Goal: Task Accomplishment & Management: Complete application form

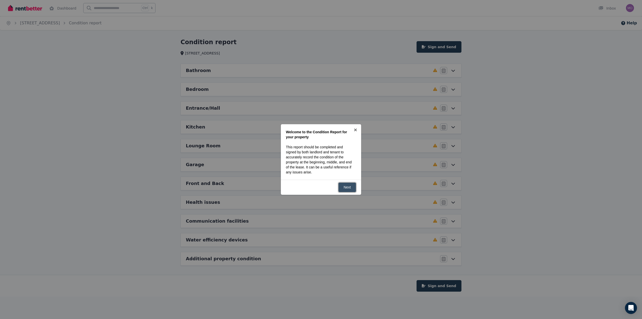
click at [349, 185] on link "Next" at bounding box center [347, 187] width 18 height 10
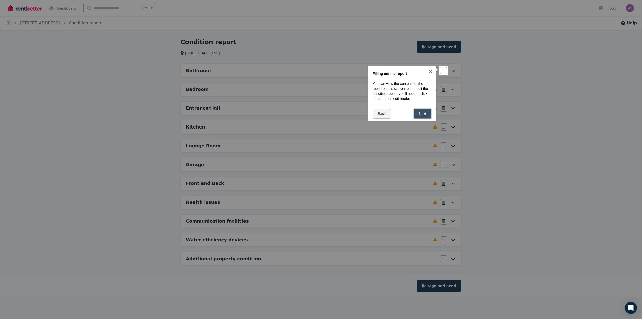
click at [426, 117] on link "Next" at bounding box center [422, 114] width 18 height 10
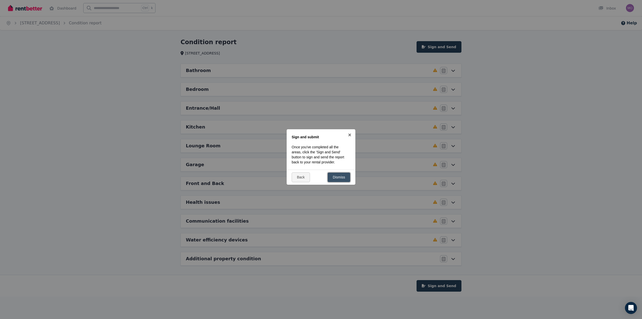
click at [344, 182] on link "Dismiss" at bounding box center [338, 177] width 23 height 10
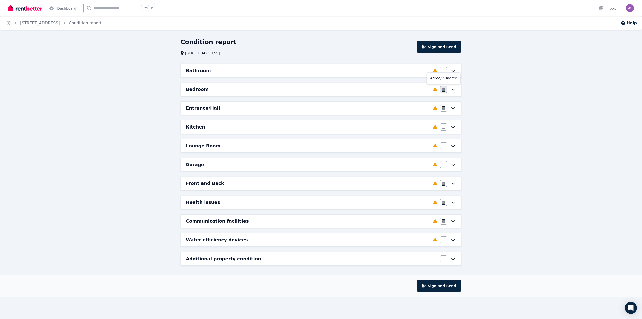
click at [444, 90] on icon "button" at bounding box center [444, 89] width 4 height 4
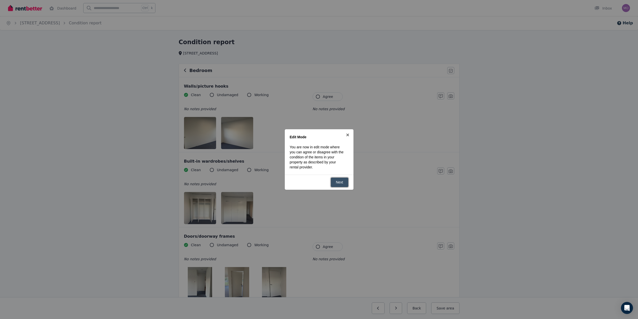
click at [340, 182] on link "Next" at bounding box center [340, 182] width 18 height 10
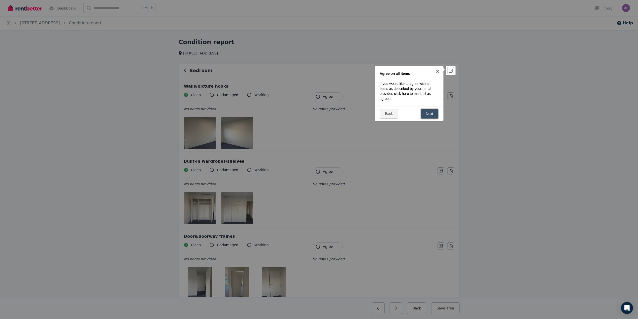
click at [434, 114] on link "Next" at bounding box center [430, 114] width 18 height 10
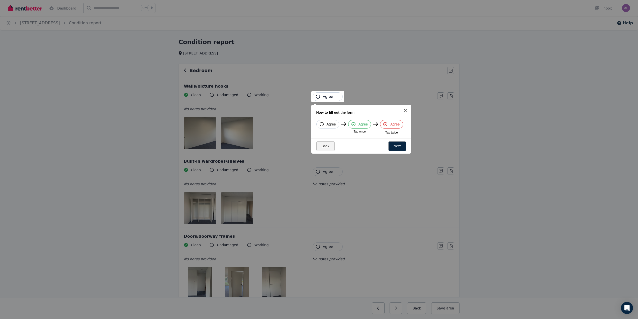
click at [323, 95] on span "Agree" at bounding box center [328, 96] width 10 height 5
click at [397, 146] on link "Next" at bounding box center [397, 146] width 18 height 10
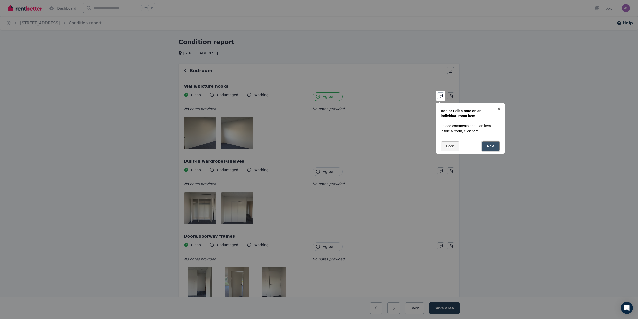
click at [488, 143] on link "Next" at bounding box center [491, 146] width 18 height 10
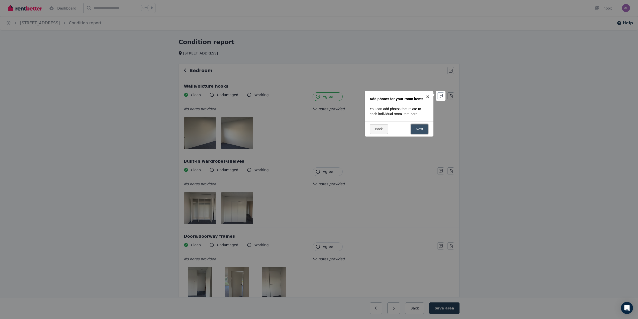
click at [418, 127] on link "Next" at bounding box center [420, 129] width 18 height 10
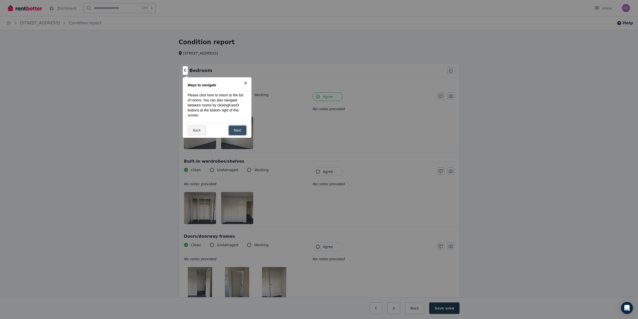
click at [240, 128] on link "Next" at bounding box center [238, 130] width 18 height 10
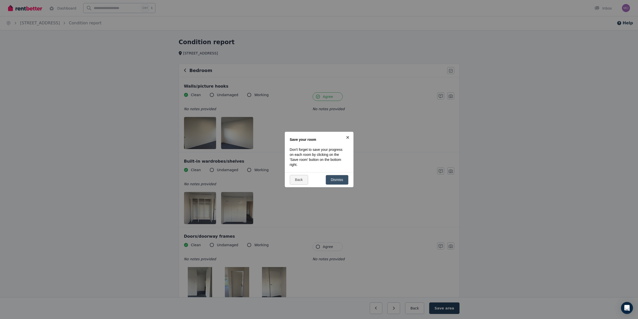
drag, startPoint x: 331, startPoint y: 171, endPoint x: 338, endPoint y: 179, distance: 9.8
click at [331, 172] on div "× Save your room Don't forget to save your progress on each room by clicking on…" at bounding box center [319, 159] width 69 height 55
click at [338, 179] on link "Dismiss" at bounding box center [337, 180] width 23 height 10
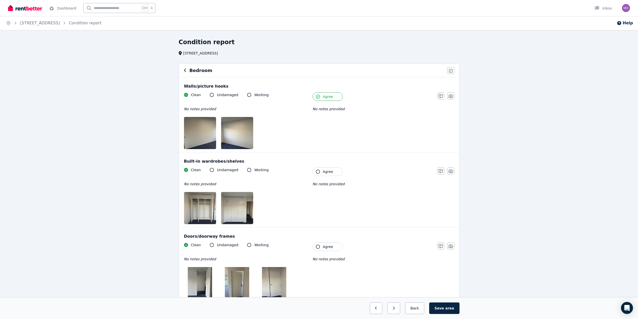
drag, startPoint x: 316, startPoint y: 166, endPoint x: 321, endPoint y: 170, distance: 6.0
click at [316, 167] on div "Built-in wardrobes/shelves Clean Undamaged Working No notes provided Tenant Agr…" at bounding box center [319, 189] width 280 height 75
click at [323, 171] on span "Agree" at bounding box center [328, 171] width 10 height 5
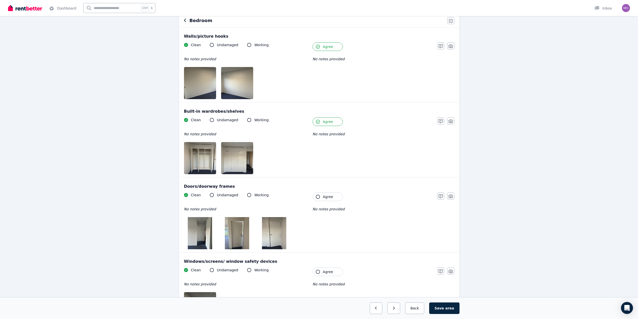
scroll to position [150, 0]
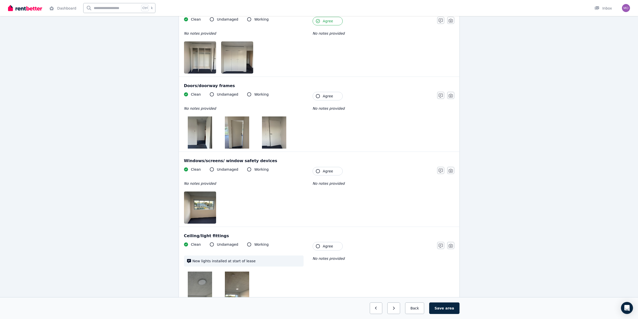
click at [332, 95] on button "Agree" at bounding box center [328, 96] width 30 height 9
click at [330, 168] on button "Agree" at bounding box center [328, 171] width 30 height 9
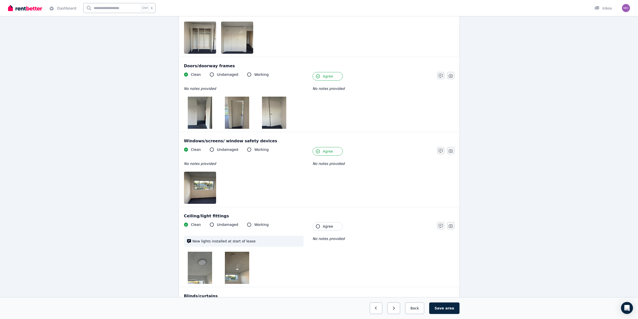
scroll to position [276, 0]
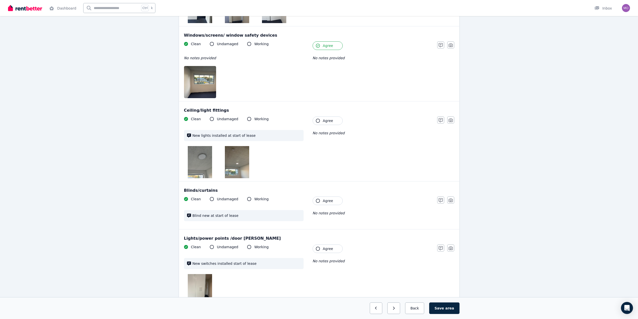
click at [327, 120] on span "Agree" at bounding box center [328, 120] width 10 height 5
click at [328, 201] on span "Agree" at bounding box center [328, 200] width 10 height 5
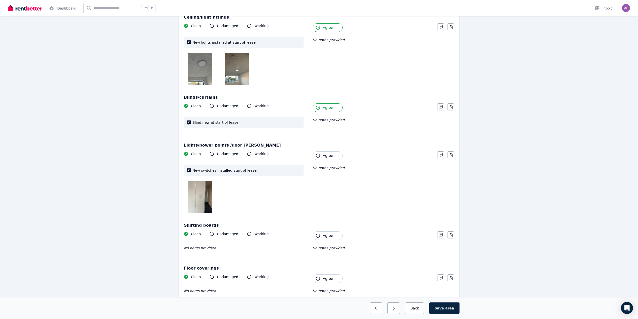
scroll to position [401, 0]
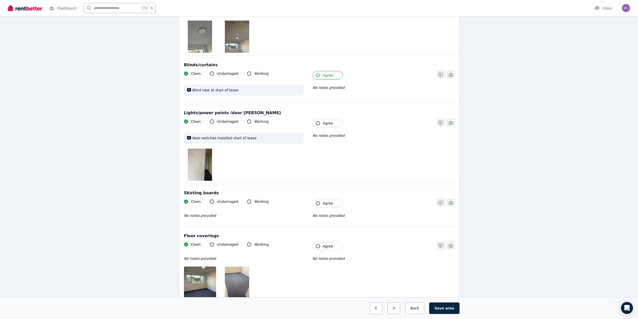
click at [331, 118] on div "Lights/power points /door bell Clean Undamaged Working New switches installed s…" at bounding box center [319, 144] width 280 height 80
click at [333, 123] on button "Agree" at bounding box center [328, 123] width 30 height 9
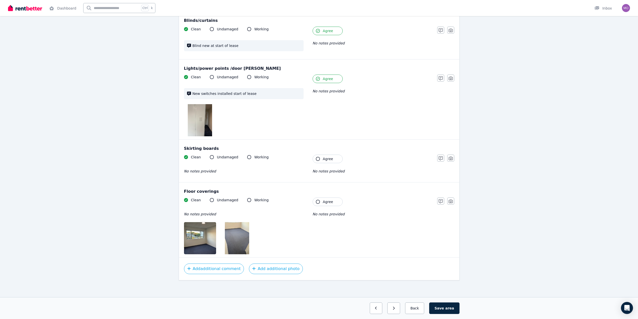
scroll to position [447, 0]
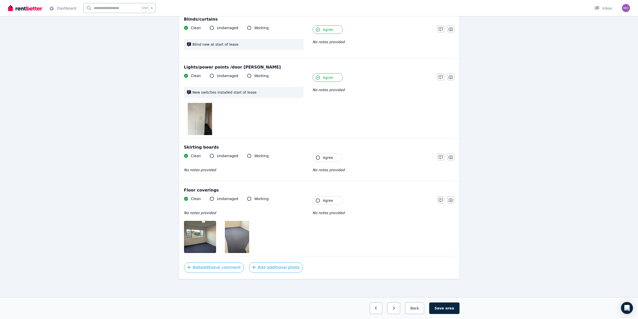
click at [334, 161] on button "Agree" at bounding box center [328, 157] width 30 height 9
click at [328, 197] on button "Agree" at bounding box center [328, 200] width 30 height 9
click at [442, 308] on button "Save area" at bounding box center [444, 308] width 30 height 12
click at [443, 306] on button "Save area" at bounding box center [445, 308] width 28 height 12
click at [398, 312] on button "button" at bounding box center [391, 308] width 13 height 12
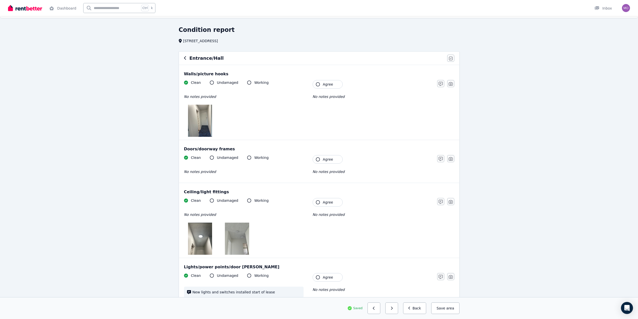
scroll to position [11, 0]
click at [329, 86] on span "Agree" at bounding box center [328, 85] width 10 height 5
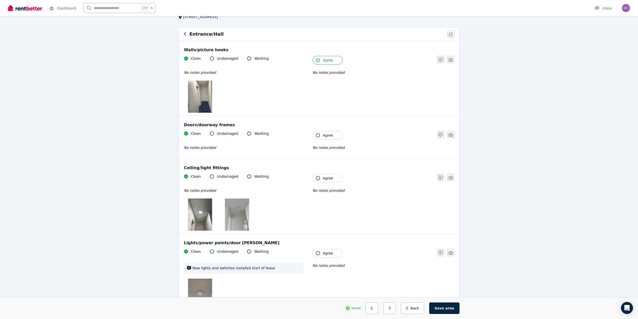
click at [331, 134] on span "Agree" at bounding box center [328, 135] width 10 height 5
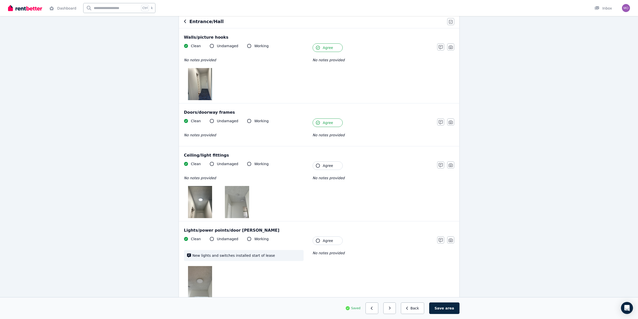
scroll to position [61, 0]
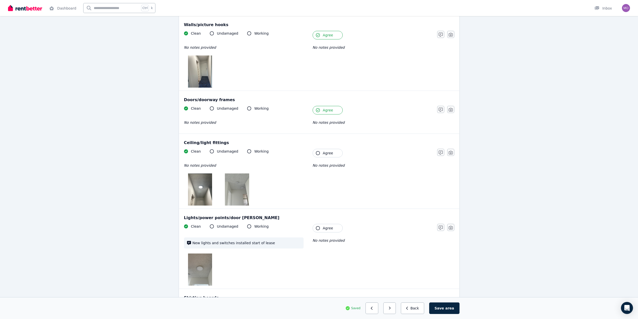
click at [329, 154] on span "Agree" at bounding box center [328, 152] width 10 height 5
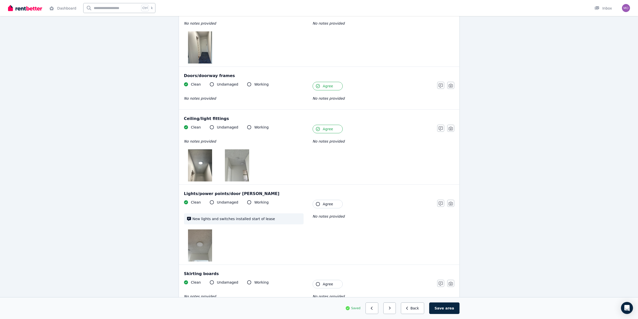
scroll to position [162, 0]
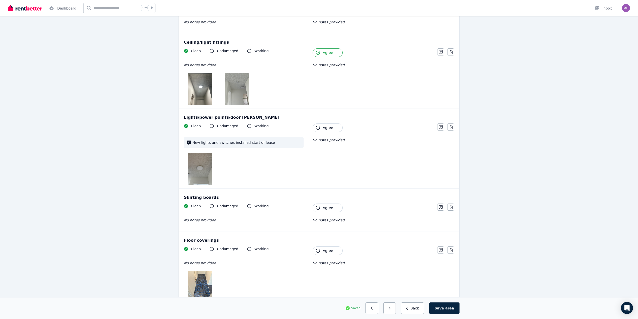
click at [323, 127] on span "Agree" at bounding box center [328, 127] width 10 height 5
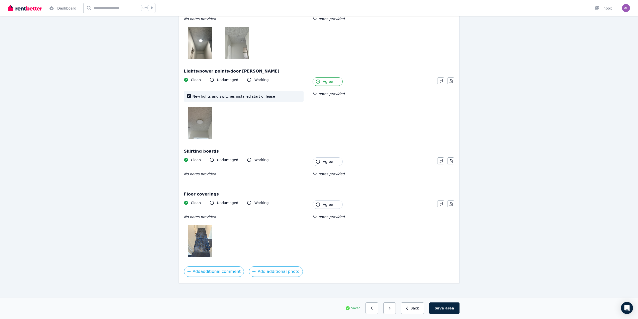
scroll to position [212, 0]
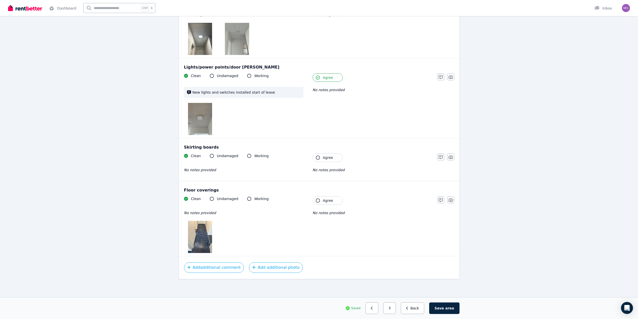
click at [331, 150] on div "Skirting boards" at bounding box center [319, 147] width 270 height 6
click at [335, 161] on button "Agree" at bounding box center [328, 157] width 30 height 9
click at [333, 196] on div "Floor coverings Clean Undamaged Working No notes provided Tenant Agree No notes…" at bounding box center [319, 218] width 280 height 75
click at [333, 199] on button "Agree" at bounding box center [328, 200] width 30 height 9
click at [442, 307] on button "Save area" at bounding box center [444, 308] width 30 height 12
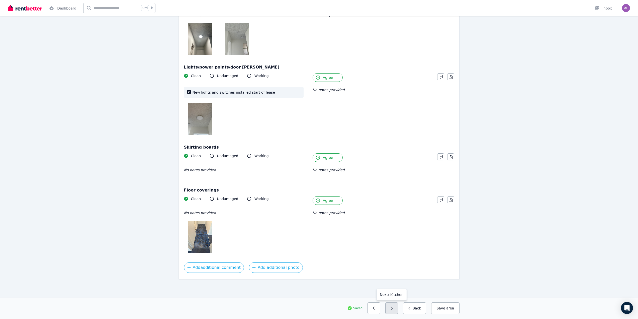
click at [398, 308] on button "button" at bounding box center [391, 308] width 13 height 12
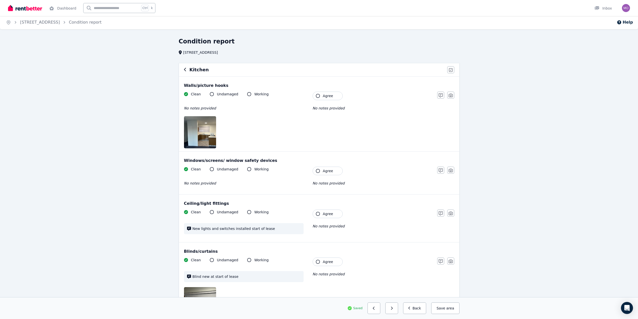
scroll to position [0, 0]
click at [336, 100] on button "Agree" at bounding box center [328, 96] width 30 height 9
click at [332, 176] on div "Clean Undamaged Working No notes provided Tenant Agree No notes provided" at bounding box center [308, 179] width 248 height 25
click at [331, 169] on button "Agree" at bounding box center [328, 171] width 30 height 9
click at [339, 210] on div "Ceiling/light fittings Clean Undamaged Working New lights and switches installe…" at bounding box center [319, 219] width 280 height 48
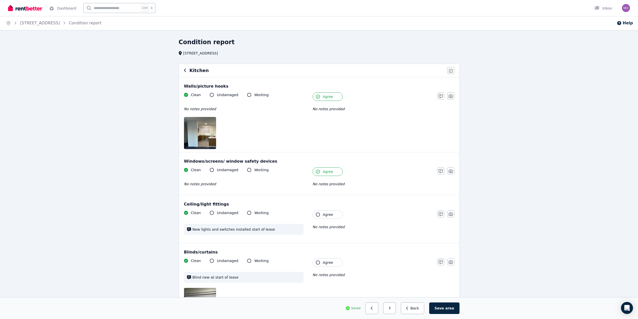
click at [337, 216] on button "Agree" at bounding box center [328, 214] width 30 height 9
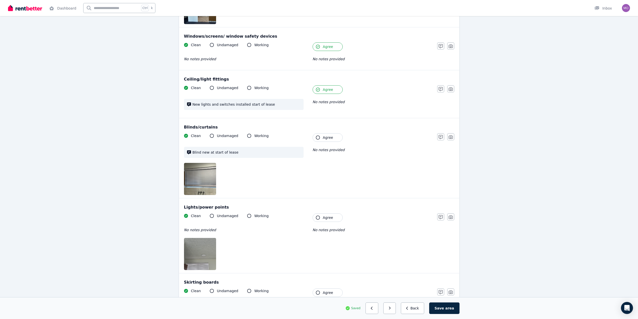
scroll to position [125, 0]
click at [329, 137] on span "Agree" at bounding box center [328, 136] width 10 height 5
click at [332, 218] on span "Agree" at bounding box center [328, 216] width 10 height 5
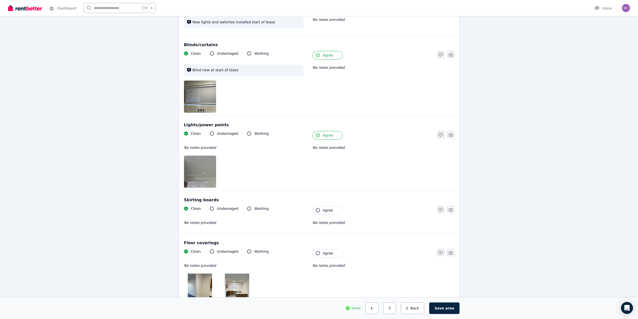
scroll to position [226, 0]
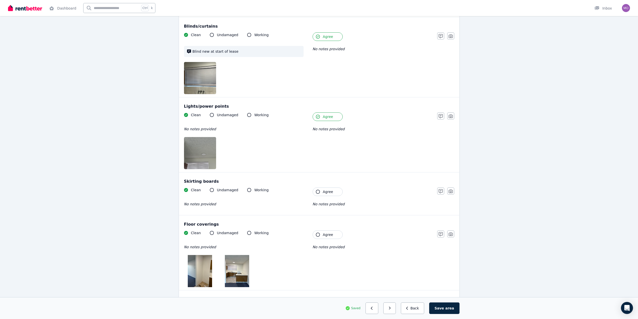
click at [323, 196] on button "Agree" at bounding box center [328, 191] width 30 height 9
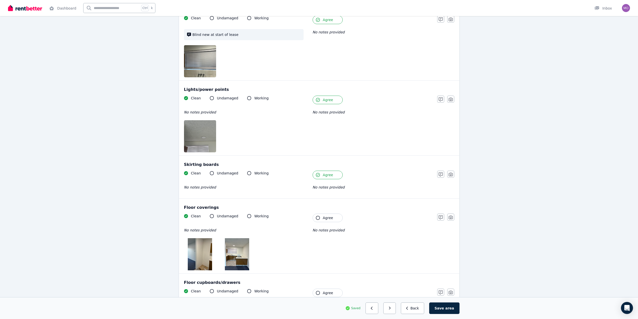
scroll to position [276, 0]
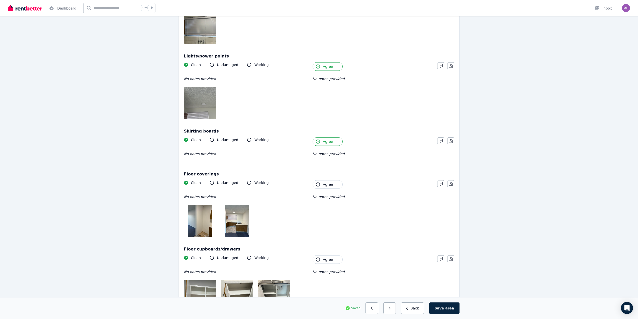
click at [295, 211] on div at bounding box center [244, 221] width 120 height 32
click at [336, 178] on div "Floor coverings Clean Undamaged Working No notes provided Tenant Agree No notes…" at bounding box center [319, 202] width 280 height 75
click at [337, 182] on button "Agree" at bounding box center [328, 184] width 30 height 9
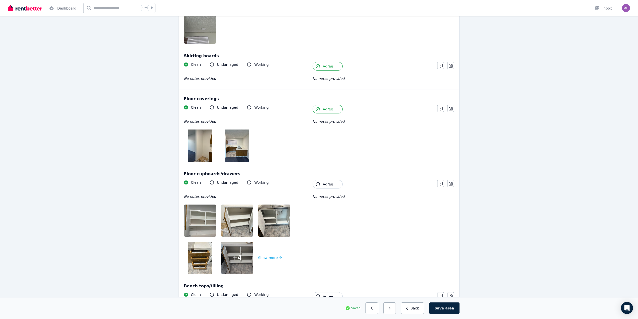
click at [337, 185] on button "Agree" at bounding box center [328, 184] width 30 height 9
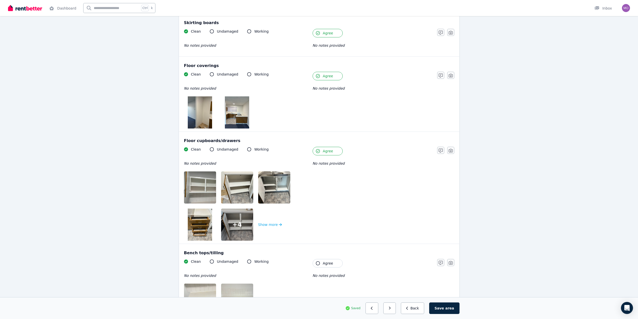
scroll to position [476, 0]
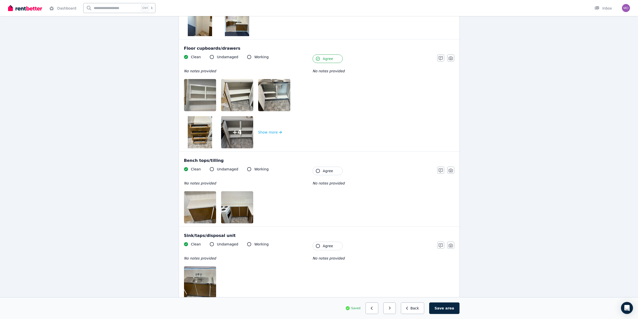
click at [327, 172] on span "Agree" at bounding box center [328, 170] width 10 height 5
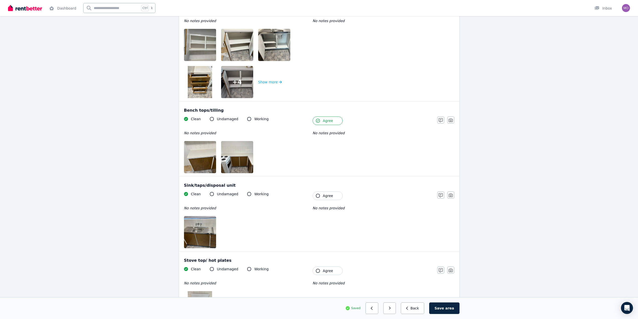
click at [332, 199] on button "Agree" at bounding box center [328, 195] width 30 height 9
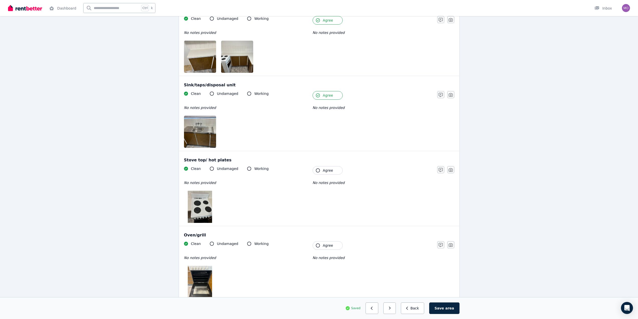
click at [332, 172] on span "Agree" at bounding box center [328, 170] width 10 height 5
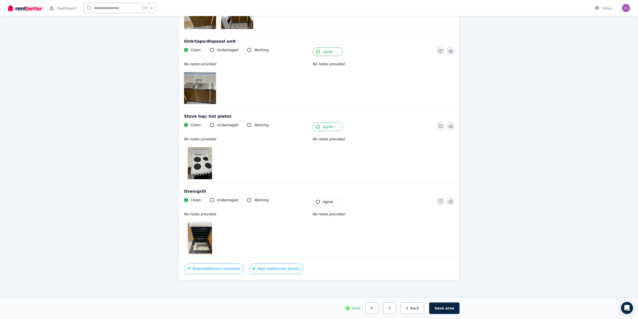
scroll to position [672, 0]
click at [328, 204] on button "Agree" at bounding box center [328, 200] width 30 height 9
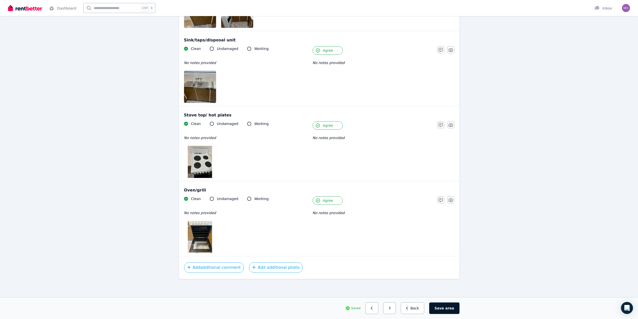
click at [454, 307] on span "area" at bounding box center [449, 307] width 9 height 5
click at [393, 309] on icon "button" at bounding box center [392, 308] width 2 height 4
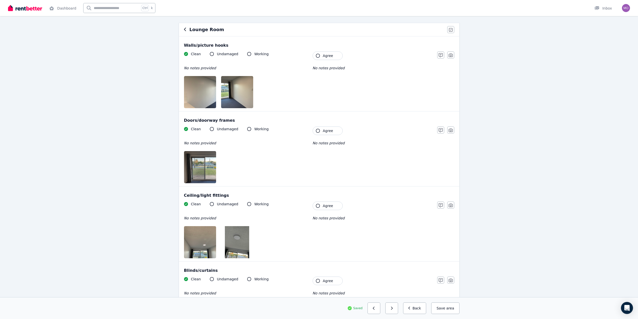
scroll to position [0, 0]
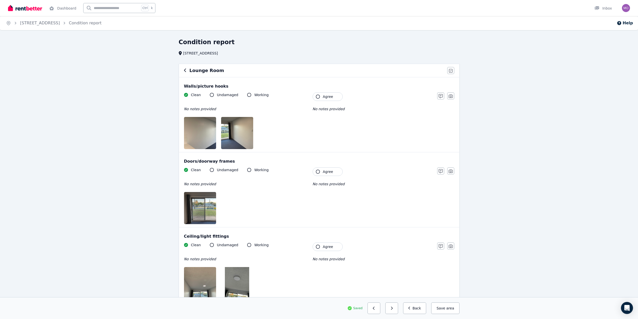
click at [328, 96] on span "Agree" at bounding box center [328, 96] width 10 height 5
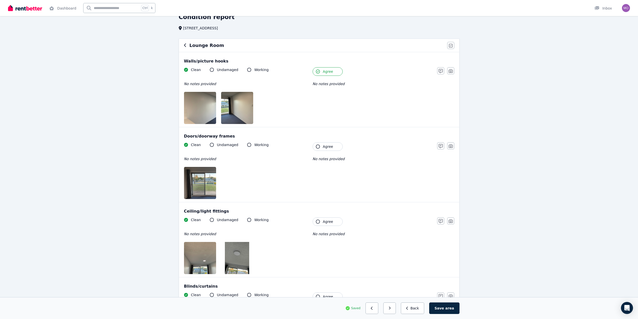
click at [330, 145] on span "Agree" at bounding box center [328, 146] width 10 height 5
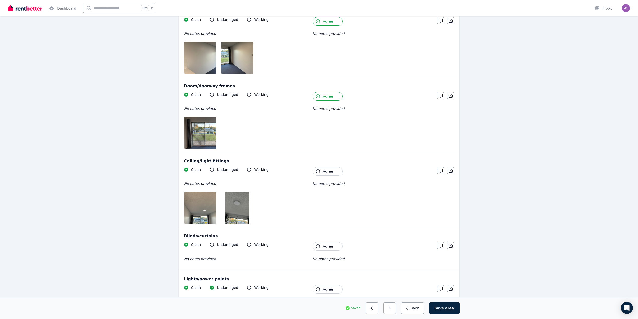
click at [335, 169] on button "Agree" at bounding box center [328, 171] width 30 height 9
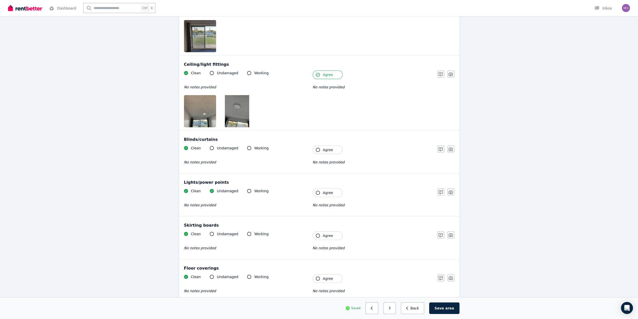
scroll to position [175, 0]
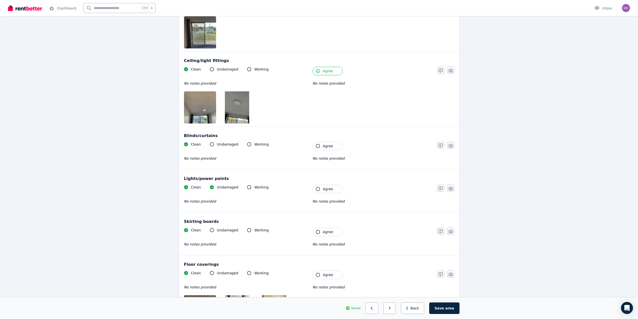
click at [338, 150] on div "Clean Undamaged Working No notes provided Tenant Agree No notes provided" at bounding box center [308, 154] width 248 height 25
click at [337, 147] on button "Agree" at bounding box center [328, 146] width 30 height 9
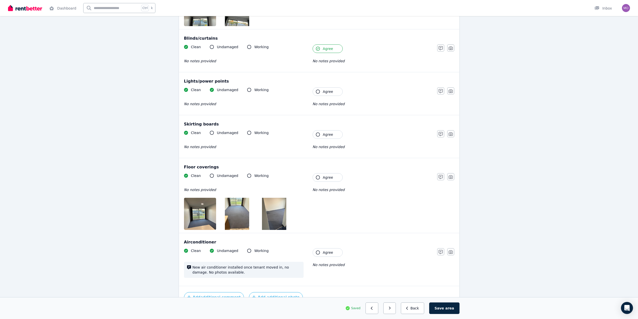
scroll to position [276, 0]
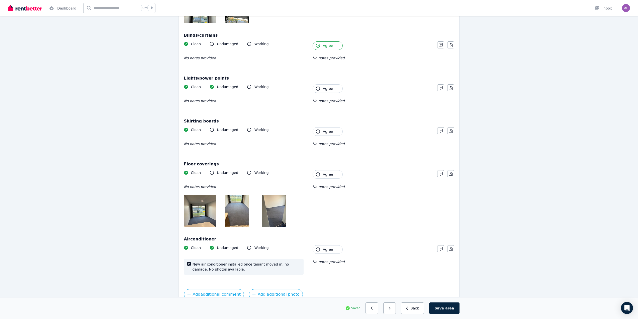
click at [324, 87] on span "Agree" at bounding box center [328, 88] width 10 height 5
click at [328, 136] on div "Clean Undamaged Working No notes provided Tenant Agree No notes provided" at bounding box center [308, 139] width 248 height 25
click at [328, 133] on span "Agree" at bounding box center [328, 131] width 10 height 5
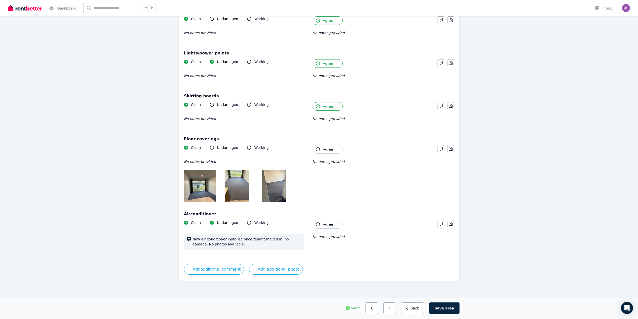
click at [331, 148] on span "Agree" at bounding box center [328, 149] width 10 height 5
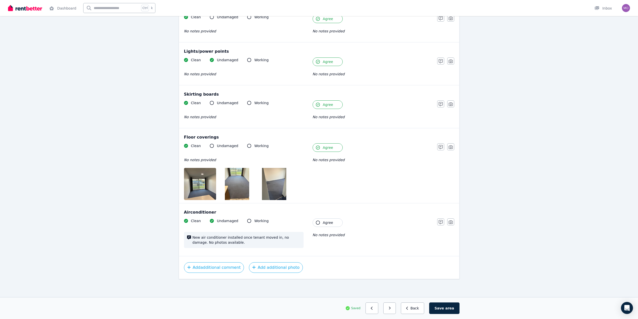
click at [330, 221] on span "Agree" at bounding box center [328, 222] width 10 height 5
click at [394, 309] on button "button" at bounding box center [389, 308] width 13 height 12
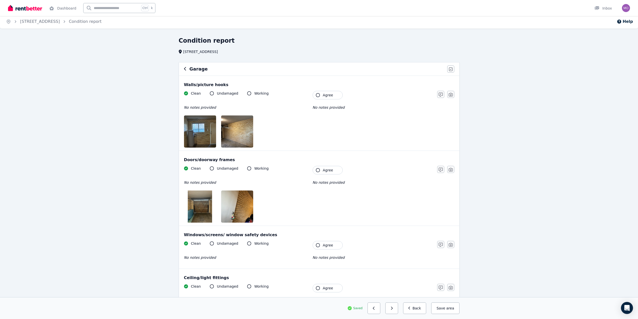
scroll to position [0, 0]
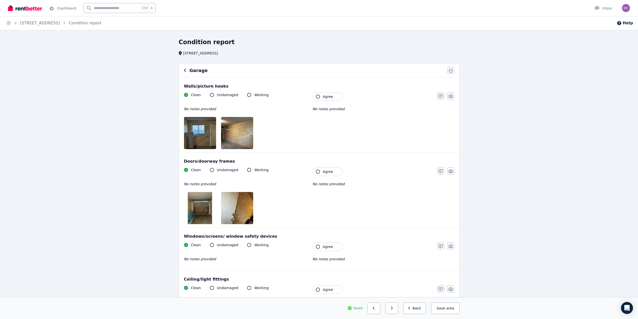
click at [331, 96] on span "Agree" at bounding box center [328, 96] width 10 height 5
click at [332, 171] on button "Agree" at bounding box center [328, 171] width 30 height 9
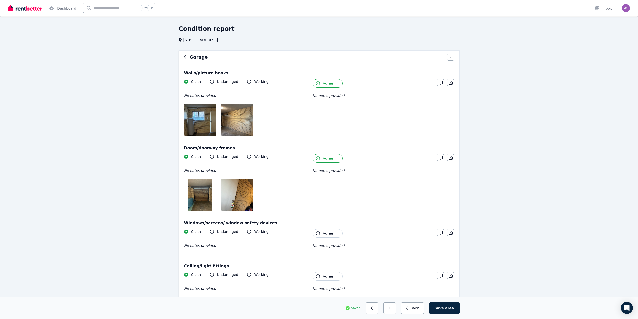
scroll to position [57, 0]
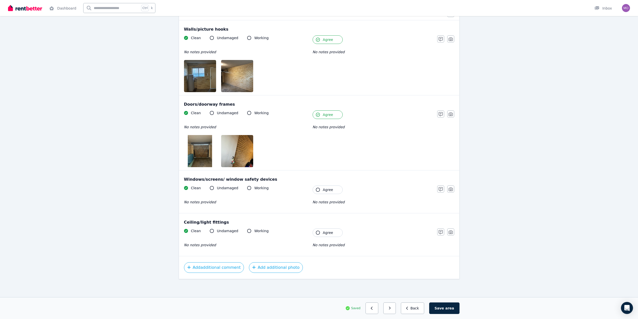
click at [332, 192] on button "Agree" at bounding box center [328, 189] width 30 height 9
click at [333, 229] on button "Agree" at bounding box center [328, 232] width 30 height 9
click at [396, 305] on button "button" at bounding box center [389, 308] width 13 height 12
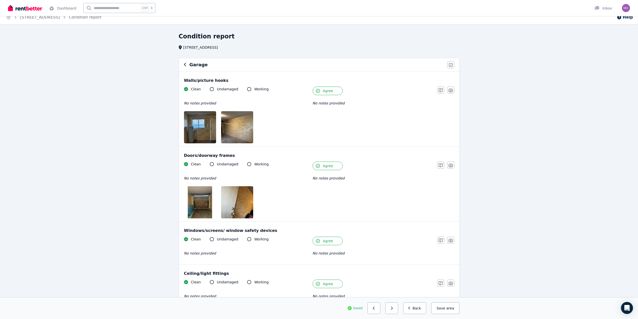
scroll to position [0, 0]
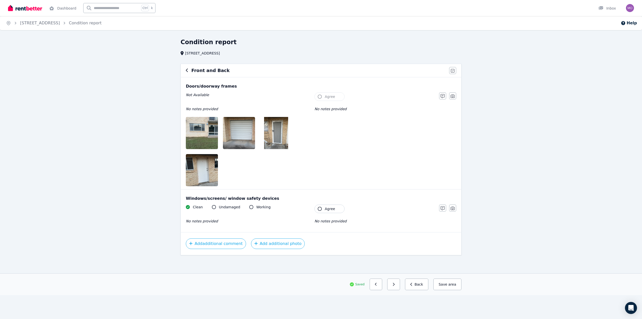
click at [332, 211] on span "Agree" at bounding box center [330, 208] width 10 height 5
click at [451, 288] on button "Save area" at bounding box center [446, 284] width 30 height 12
click at [463, 288] on div "Saved Previous: Garage Next: Health issues Back Save area" at bounding box center [320, 284] width 289 height 12
click at [460, 287] on button "Save area" at bounding box center [447, 284] width 28 height 12
click at [395, 284] on icon "button" at bounding box center [394, 284] width 2 height 3
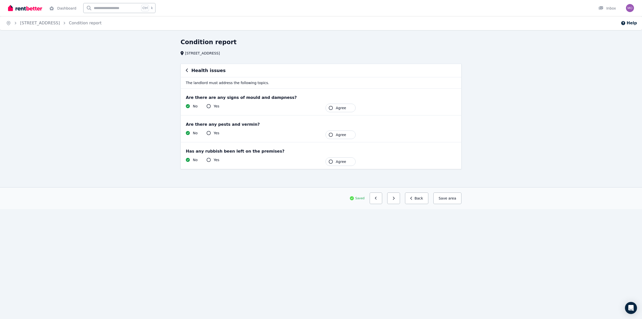
click at [343, 108] on span "Agree" at bounding box center [341, 107] width 10 height 5
click at [212, 105] on div "Yes" at bounding box center [213, 106] width 13 height 5
click at [208, 105] on icon at bounding box center [209, 106] width 4 height 4
click at [348, 108] on button "Agree" at bounding box center [340, 108] width 30 height 9
click at [209, 106] on icon at bounding box center [209, 106] width 4 height 4
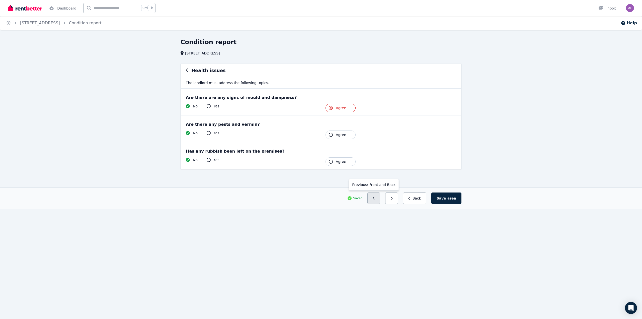
click at [380, 201] on button "button" at bounding box center [373, 198] width 13 height 12
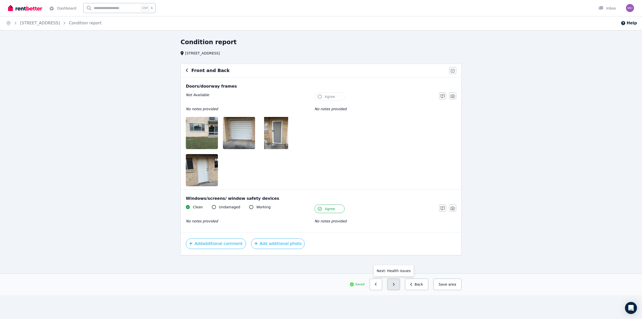
click at [396, 285] on button "button" at bounding box center [393, 284] width 13 height 12
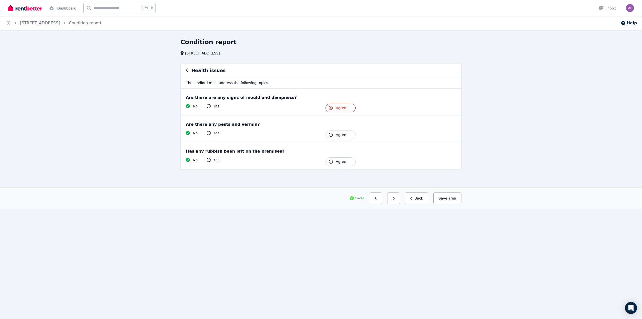
click at [212, 106] on div "Yes" at bounding box center [213, 106] width 13 height 5
click at [209, 105] on icon at bounding box center [209, 106] width 4 height 4
click at [333, 134] on button "Agree" at bounding box center [340, 134] width 30 height 9
click at [337, 163] on span "Agree" at bounding box center [341, 161] width 10 height 5
click at [331, 107] on icon "button" at bounding box center [331, 108] width 4 height 4
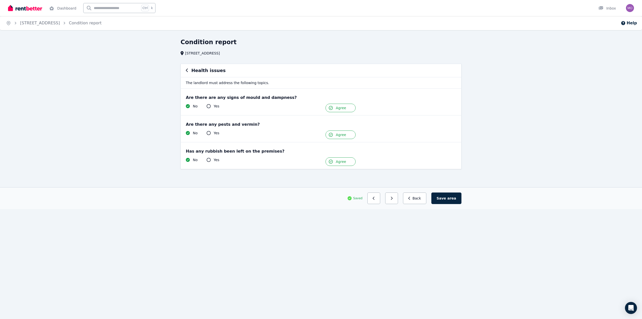
click at [208, 106] on icon at bounding box center [209, 106] width 4 height 4
click at [330, 108] on icon "button" at bounding box center [331, 108] width 4 height 4
click at [456, 199] on button "Save area" at bounding box center [446, 198] width 30 height 12
click at [400, 201] on button "button" at bounding box center [393, 198] width 13 height 12
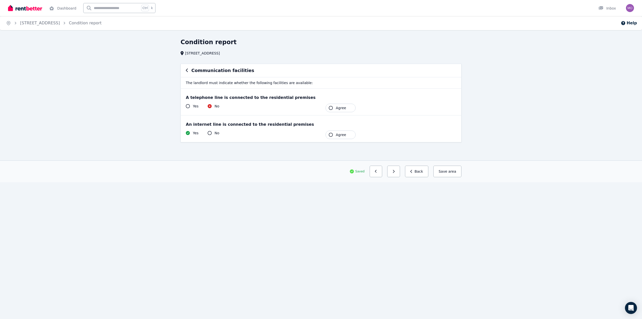
click at [331, 110] on button "Agree" at bounding box center [340, 108] width 30 height 9
click at [336, 140] on div "An internet line is connected to the residential premises Yes No Tenant Agree" at bounding box center [321, 128] width 280 height 27
click at [333, 135] on button "Agree" at bounding box center [340, 134] width 30 height 9
click at [398, 170] on button "button" at bounding box center [391, 171] width 13 height 12
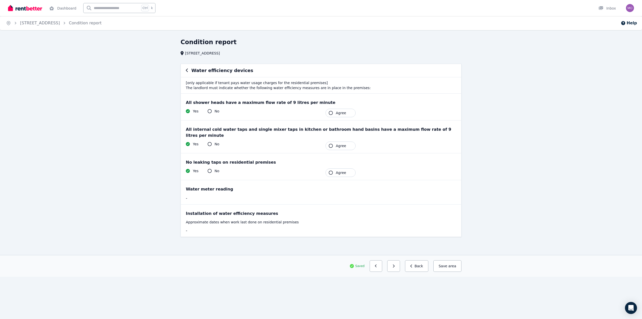
click at [331, 114] on icon "button" at bounding box center [331, 113] width 4 height 4
click at [332, 142] on button "Agree" at bounding box center [340, 145] width 30 height 9
click at [332, 170] on icon "button" at bounding box center [331, 172] width 4 height 4
click at [398, 260] on button "button" at bounding box center [391, 266] width 13 height 12
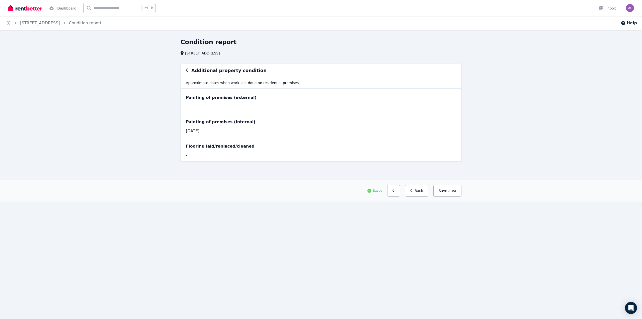
click at [344, 183] on div "Saved Previous: Water efficiency devices Back Save area" at bounding box center [321, 191] width 642 height 22
click at [452, 194] on button "Save area" at bounding box center [447, 191] width 28 height 12
click at [449, 195] on button "Save area" at bounding box center [447, 191] width 28 height 12
drag, startPoint x: 368, startPoint y: 176, endPoint x: 372, endPoint y: 178, distance: 3.8
click at [368, 176] on section "Additional property condition Approximate dates when work last done on resident…" at bounding box center [321, 122] width 285 height 116
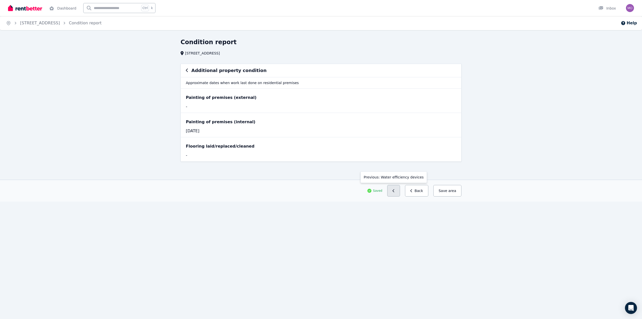
click at [397, 188] on button "button" at bounding box center [393, 191] width 13 height 12
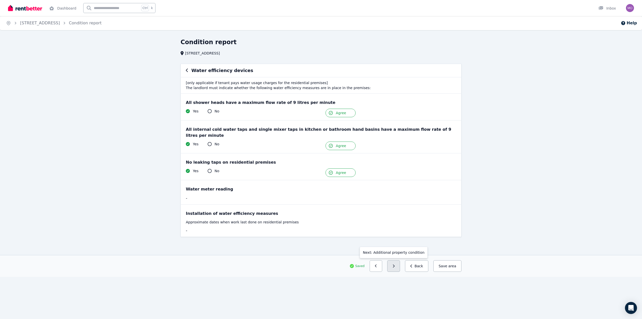
click at [396, 260] on button "button" at bounding box center [393, 266] width 13 height 12
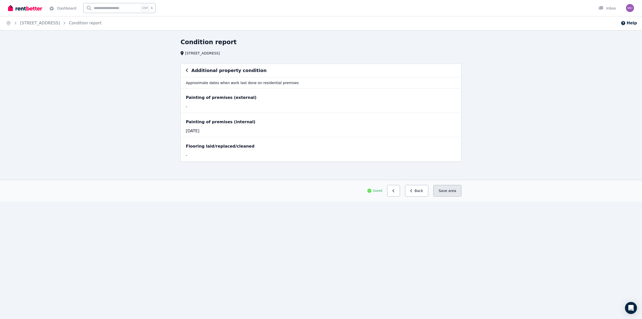
click at [447, 187] on button "Save area" at bounding box center [447, 191] width 28 height 12
click at [244, 135] on div "Painting of premises (internal) [DATE]" at bounding box center [321, 125] width 280 height 24
click at [216, 125] on div "Painting of premises (internal)" at bounding box center [321, 122] width 270 height 6
click at [207, 98] on div "Painting of premises (external)" at bounding box center [321, 98] width 270 height 6
drag, startPoint x: 195, startPoint y: 98, endPoint x: 195, endPoint y: 101, distance: 2.8
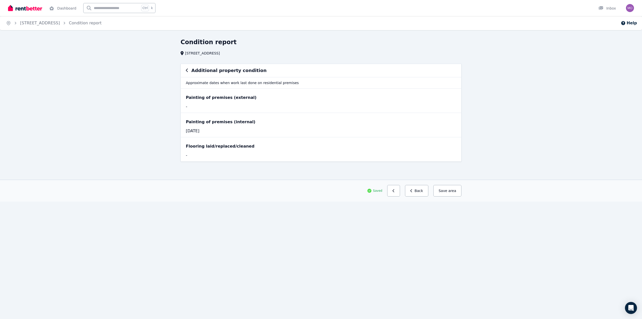
click at [194, 100] on div "Painting of premises (external)" at bounding box center [321, 98] width 270 height 6
click at [202, 75] on div "Additional property condition" at bounding box center [321, 70] width 280 height 13
click at [188, 68] on div "Additional property condition" at bounding box center [321, 70] width 270 height 7
click at [412, 193] on button "Back" at bounding box center [416, 191] width 23 height 12
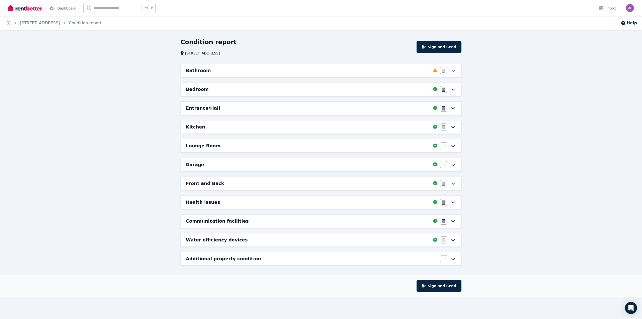
click at [453, 261] on div "Agree/Disagree" at bounding box center [448, 258] width 16 height 7
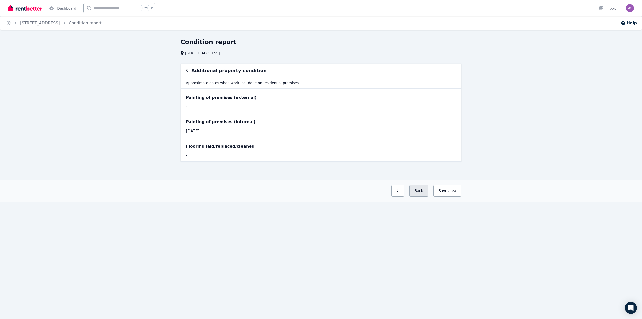
click at [416, 192] on button "Back" at bounding box center [418, 191] width 19 height 12
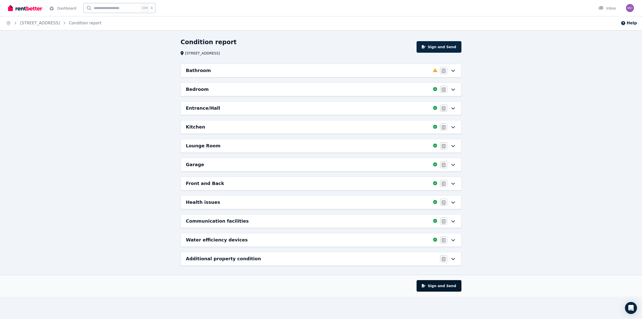
click at [449, 289] on button "Sign and Send" at bounding box center [438, 286] width 45 height 12
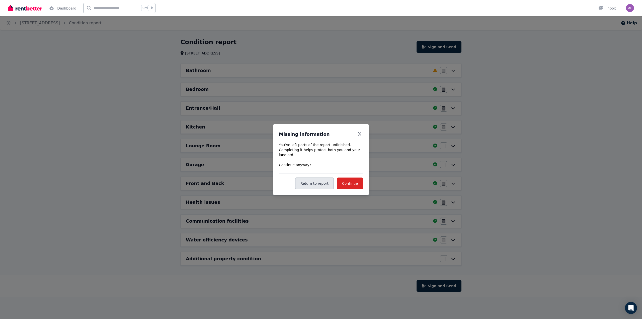
click at [320, 186] on button "Return to report" at bounding box center [314, 183] width 39 height 12
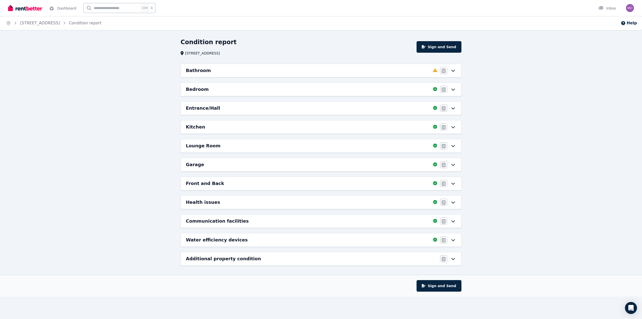
click at [456, 71] on icon at bounding box center [453, 70] width 6 height 4
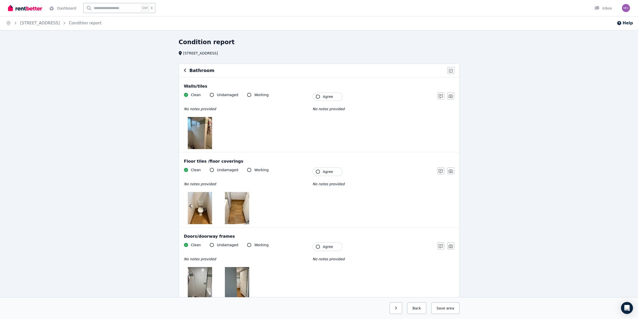
click at [329, 97] on span "Agree" at bounding box center [328, 96] width 10 height 5
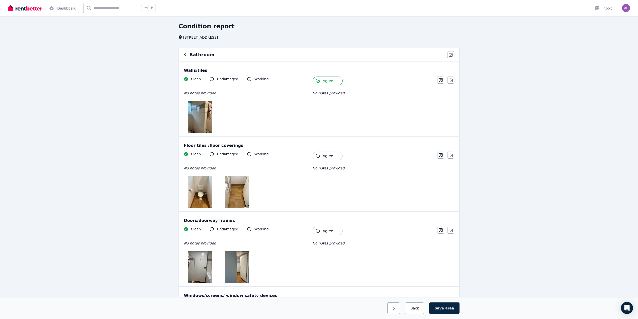
scroll to position [75, 0]
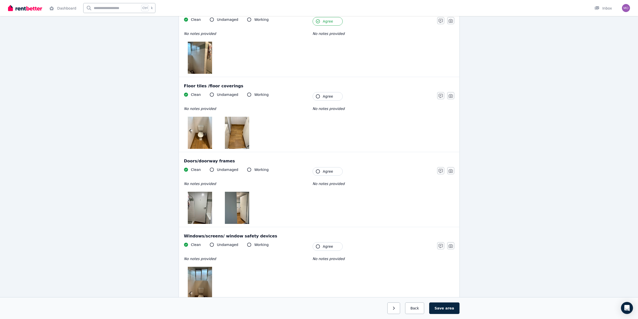
click at [323, 92] on button "Agree" at bounding box center [328, 96] width 30 height 9
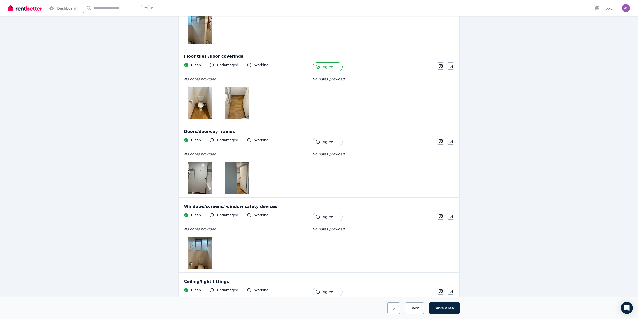
scroll to position [175, 0]
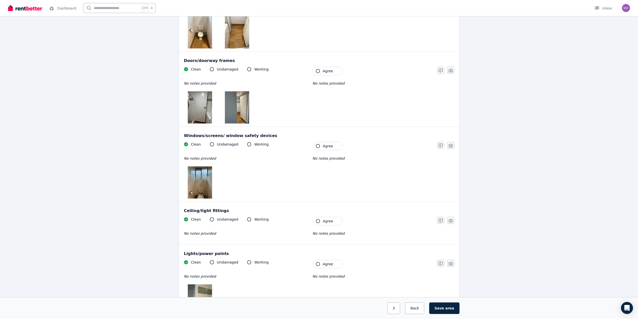
click at [322, 71] on button "Agree" at bounding box center [328, 71] width 30 height 9
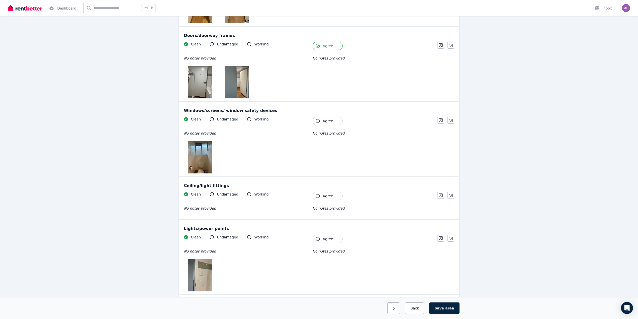
click at [325, 123] on span "Agree" at bounding box center [328, 120] width 10 height 5
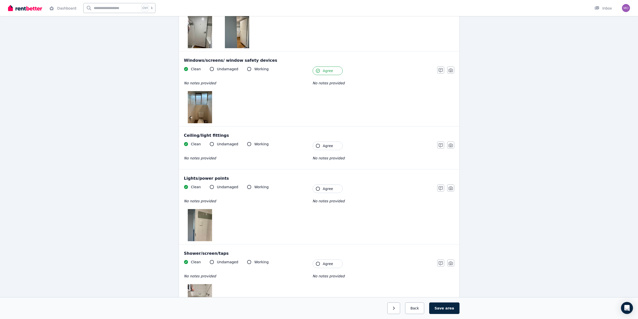
click at [331, 144] on span "Agree" at bounding box center [328, 145] width 10 height 5
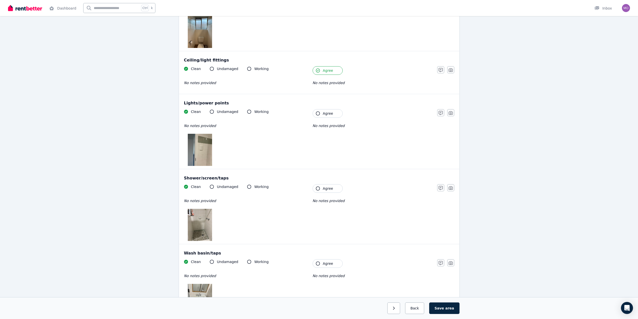
click at [323, 116] on button "Agree" at bounding box center [328, 113] width 30 height 9
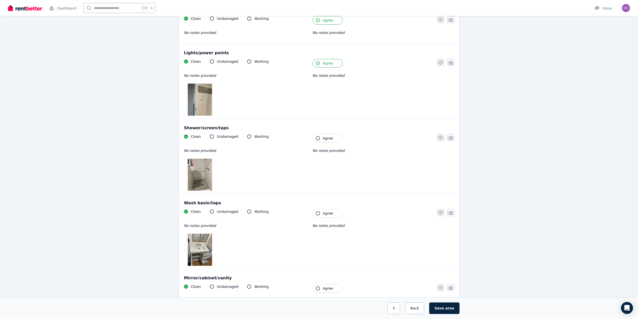
click at [325, 140] on span "Agree" at bounding box center [328, 138] width 10 height 5
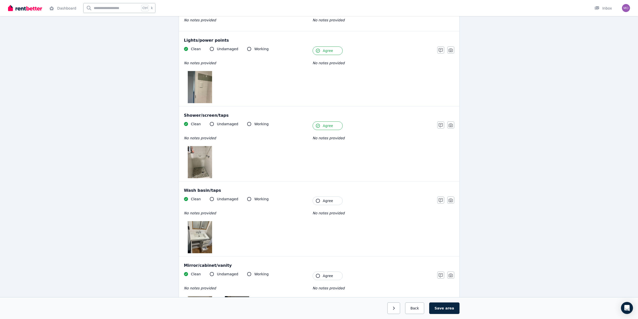
scroll to position [401, 0]
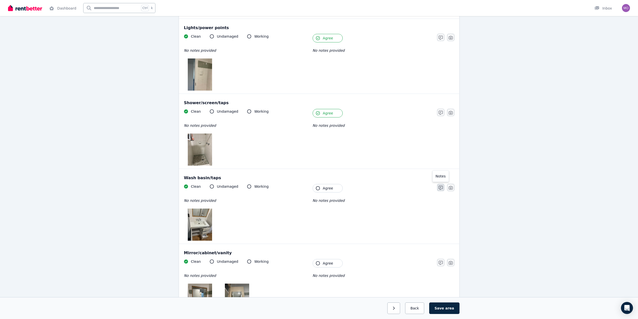
click at [441, 190] on button "button" at bounding box center [440, 187] width 7 height 7
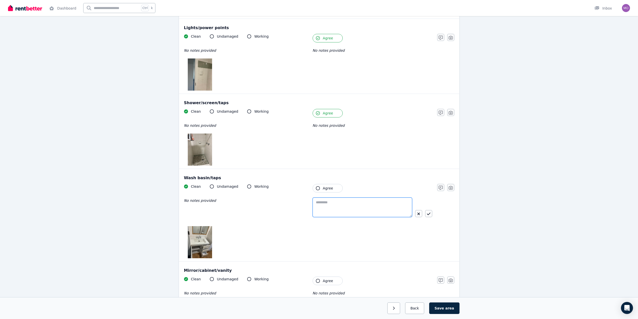
click at [335, 201] on textarea at bounding box center [363, 207] width 100 height 20
type textarea "**********"
click at [426, 211] on button "button" at bounding box center [428, 213] width 7 height 7
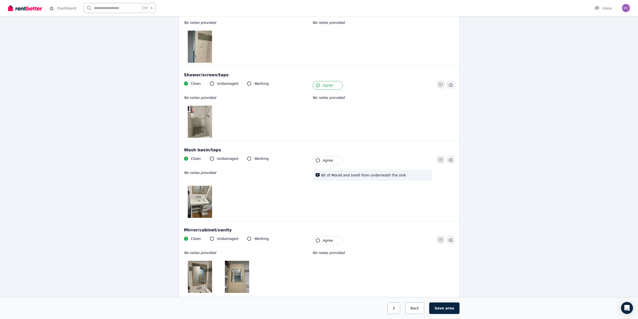
scroll to position [526, 0]
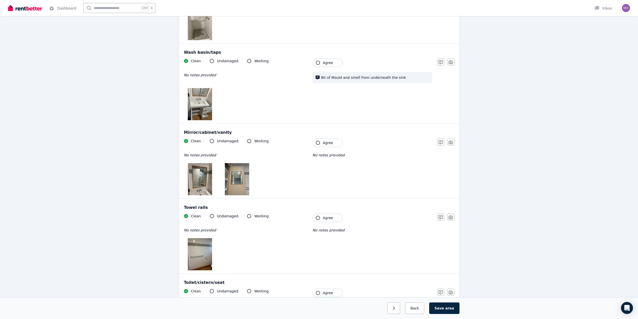
click at [329, 143] on span "Agree" at bounding box center [328, 142] width 10 height 5
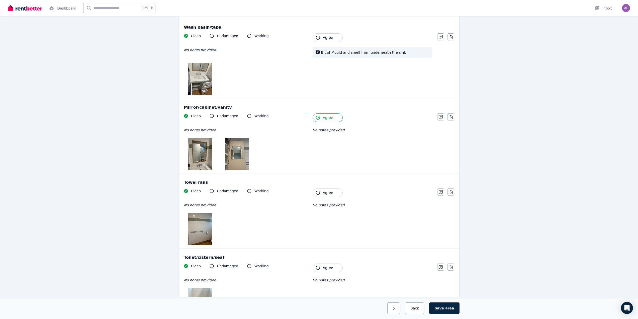
click at [332, 192] on span "Agree" at bounding box center [328, 192] width 10 height 5
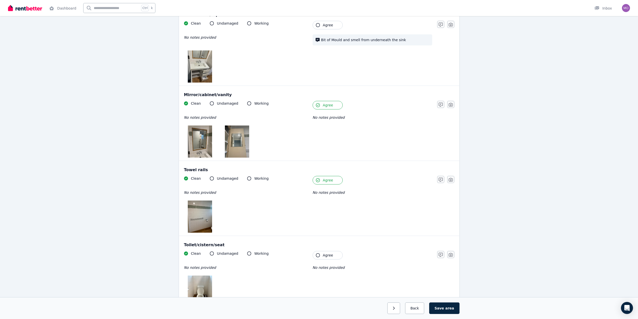
scroll to position [577, 0]
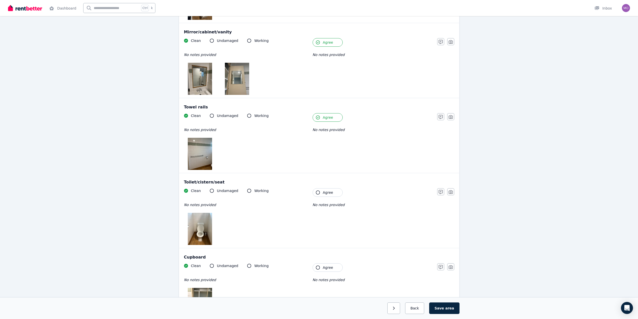
click at [331, 190] on span "Agree" at bounding box center [328, 192] width 10 height 5
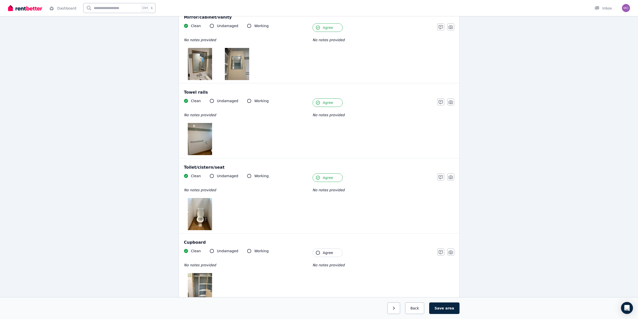
scroll to position [677, 0]
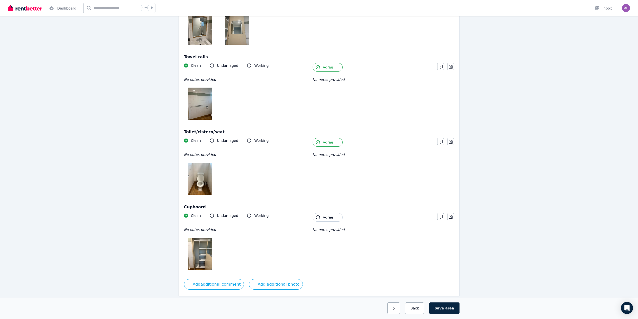
click at [331, 213] on button "Agree" at bounding box center [328, 217] width 30 height 9
click at [446, 311] on button "Save area" at bounding box center [444, 308] width 30 height 12
click at [419, 305] on button "Back" at bounding box center [414, 308] width 23 height 12
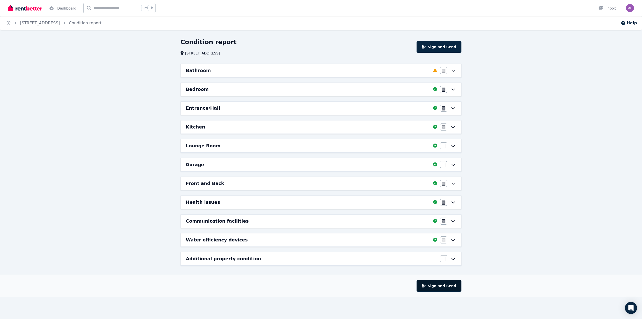
click at [443, 287] on button "Sign and Send" at bounding box center [438, 286] width 45 height 12
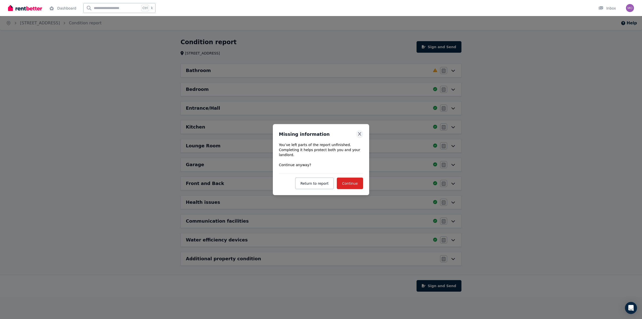
click at [357, 138] on button "Close" at bounding box center [359, 134] width 7 height 8
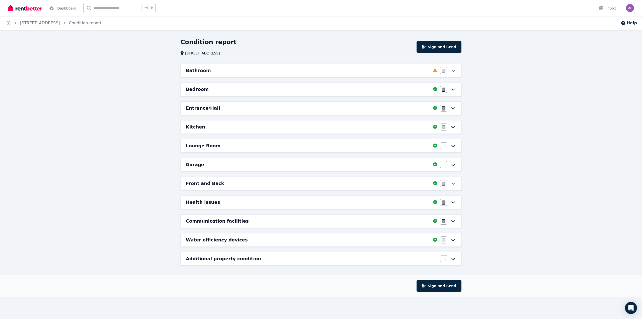
click at [456, 70] on icon at bounding box center [453, 70] width 6 height 4
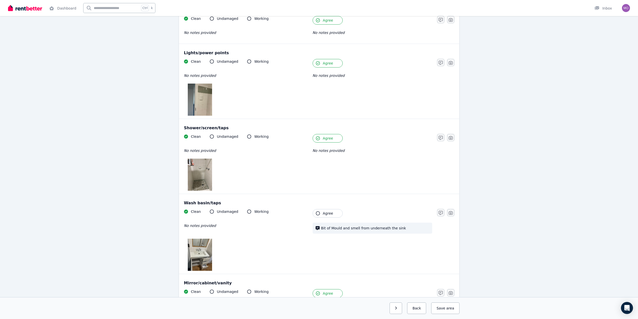
scroll to position [501, 0]
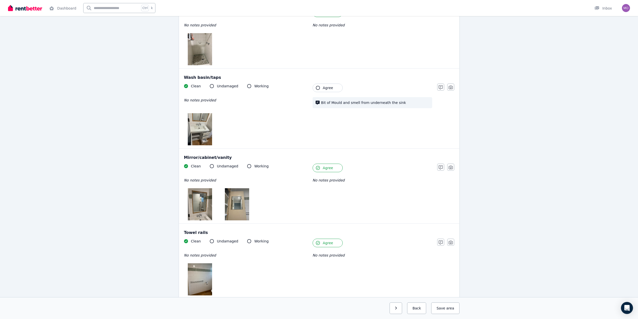
click at [328, 86] on span "Agree" at bounding box center [328, 87] width 10 height 5
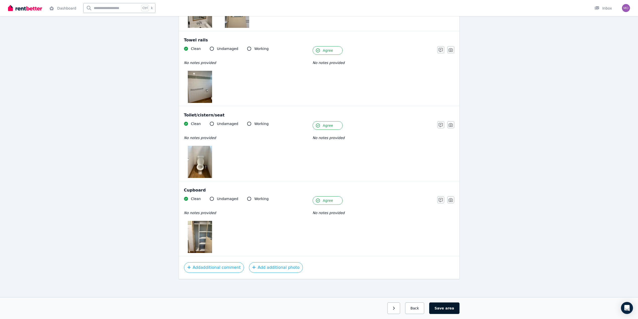
click at [455, 313] on button "Save area" at bounding box center [444, 308] width 30 height 12
click at [415, 310] on button "Back" at bounding box center [414, 308] width 23 height 12
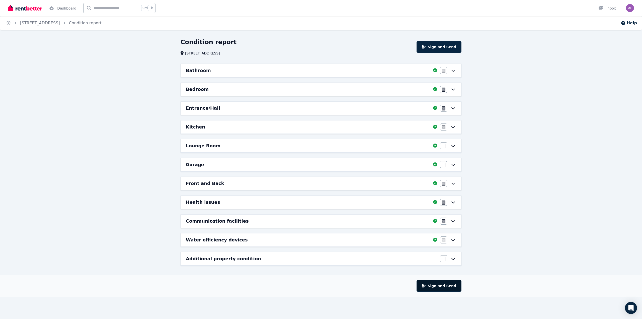
click at [437, 285] on button "Sign and Send" at bounding box center [438, 286] width 45 height 12
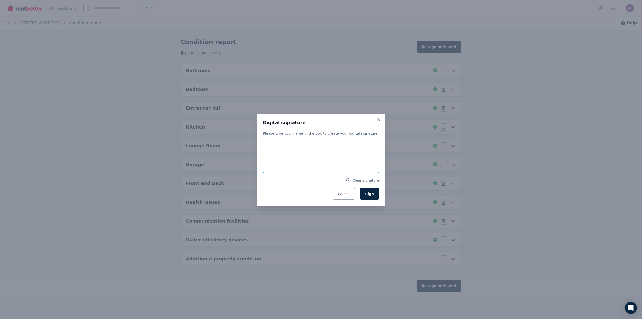
click at [280, 167] on input "text" at bounding box center [321, 157] width 116 height 32
type input "**********"
click at [372, 181] on span "Clear signature" at bounding box center [365, 180] width 27 height 5
click at [372, 194] on span "Sign" at bounding box center [369, 194] width 9 height 4
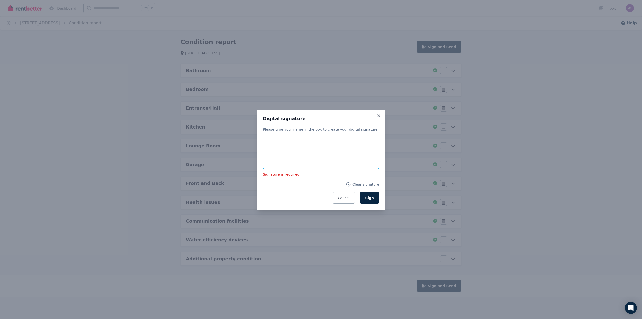
click at [312, 144] on input "text" at bounding box center [321, 153] width 116 height 32
type input "**********"
click at [263, 191] on form "**********" at bounding box center [321, 170] width 116 height 67
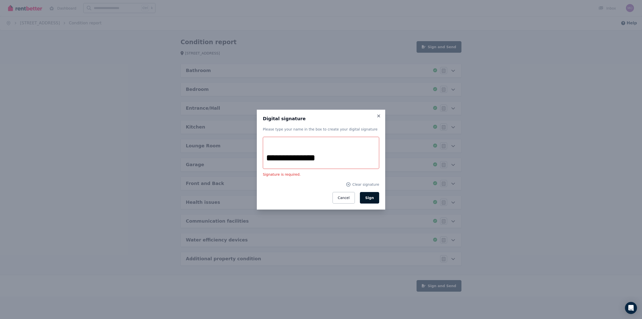
click at [373, 198] on span "Sign" at bounding box center [369, 198] width 9 height 4
